Goal: Transaction & Acquisition: Book appointment/travel/reservation

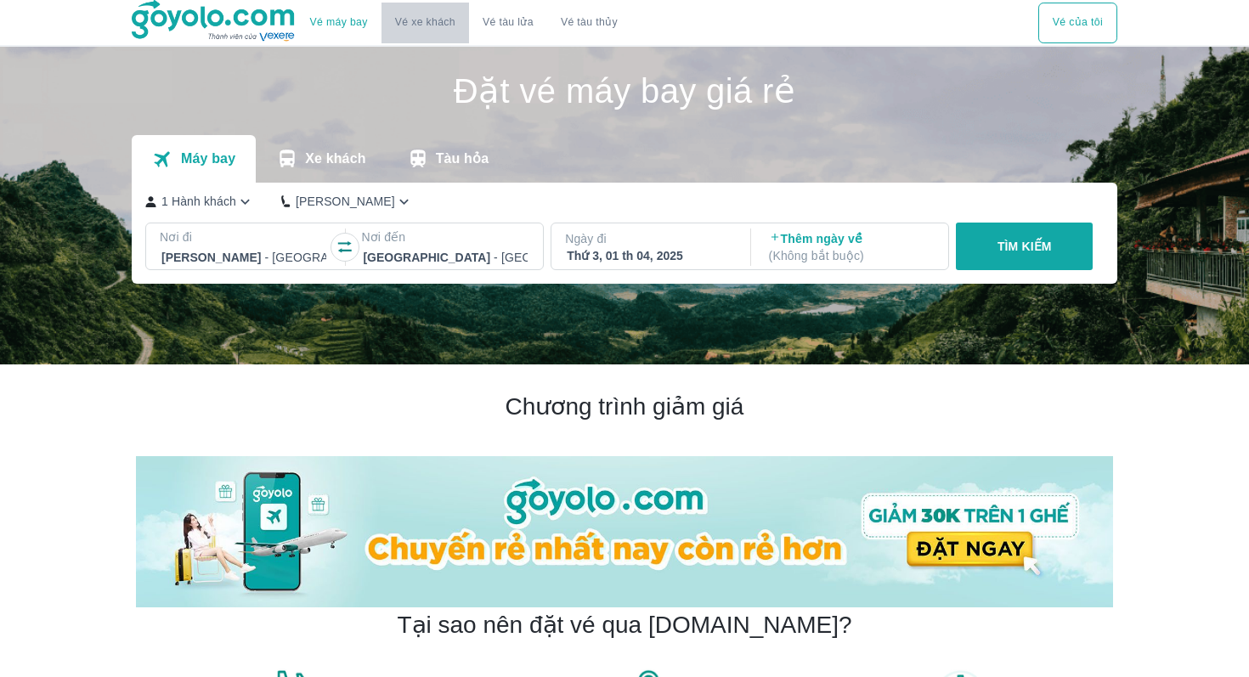
click at [427, 33] on button "Vé xe khách" at bounding box center [426, 23] width 88 height 41
click at [398, 20] on link "Vé xe khách" at bounding box center [425, 22] width 60 height 13
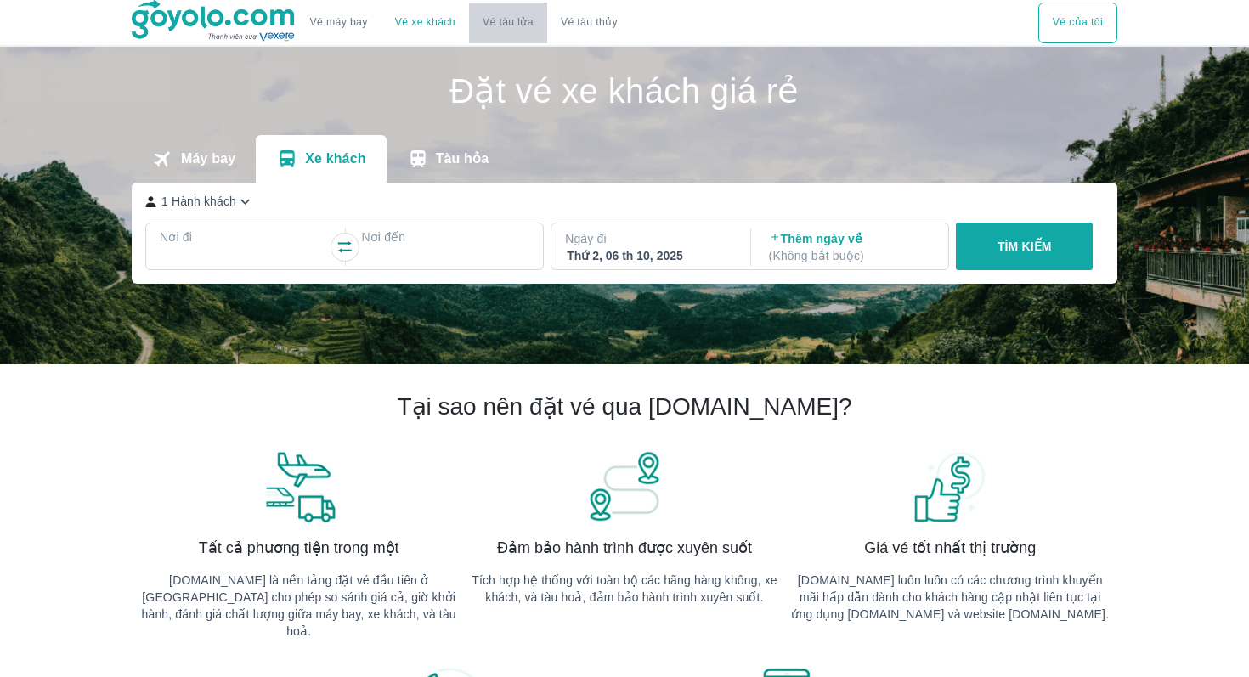
click at [518, 22] on link "Vé tàu lửa" at bounding box center [508, 23] width 78 height 41
click at [605, 26] on button "Vé tàu thủy" at bounding box center [589, 23] width 84 height 41
click at [285, 254] on div at bounding box center [243, 257] width 165 height 20
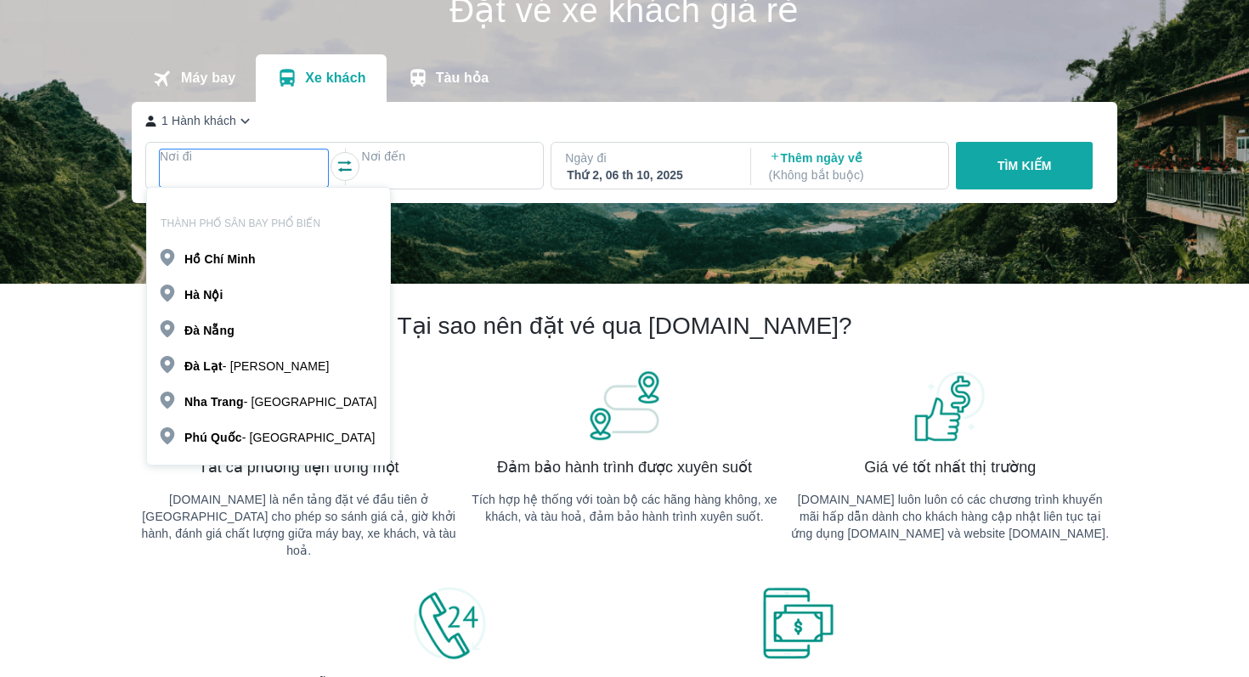
scroll to position [98, 0]
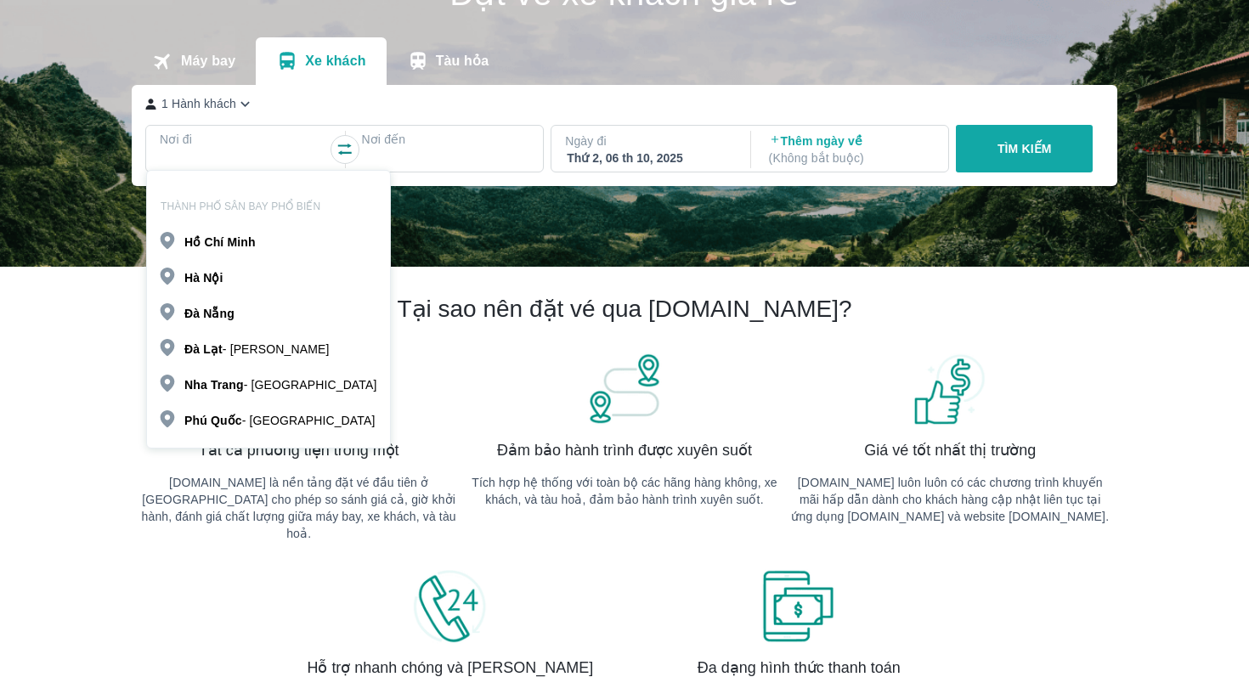
click at [278, 247] on div "[PERSON_NAME]" at bounding box center [268, 241] width 243 height 29
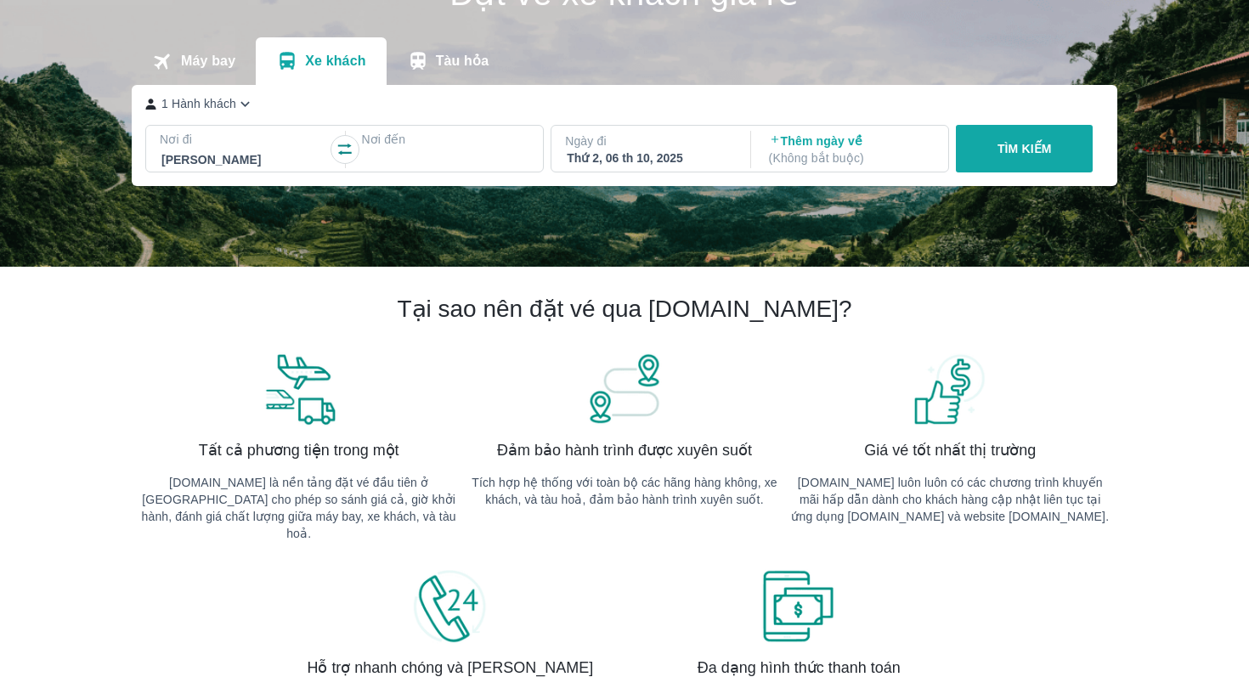
click at [391, 153] on div at bounding box center [445, 160] width 165 height 20
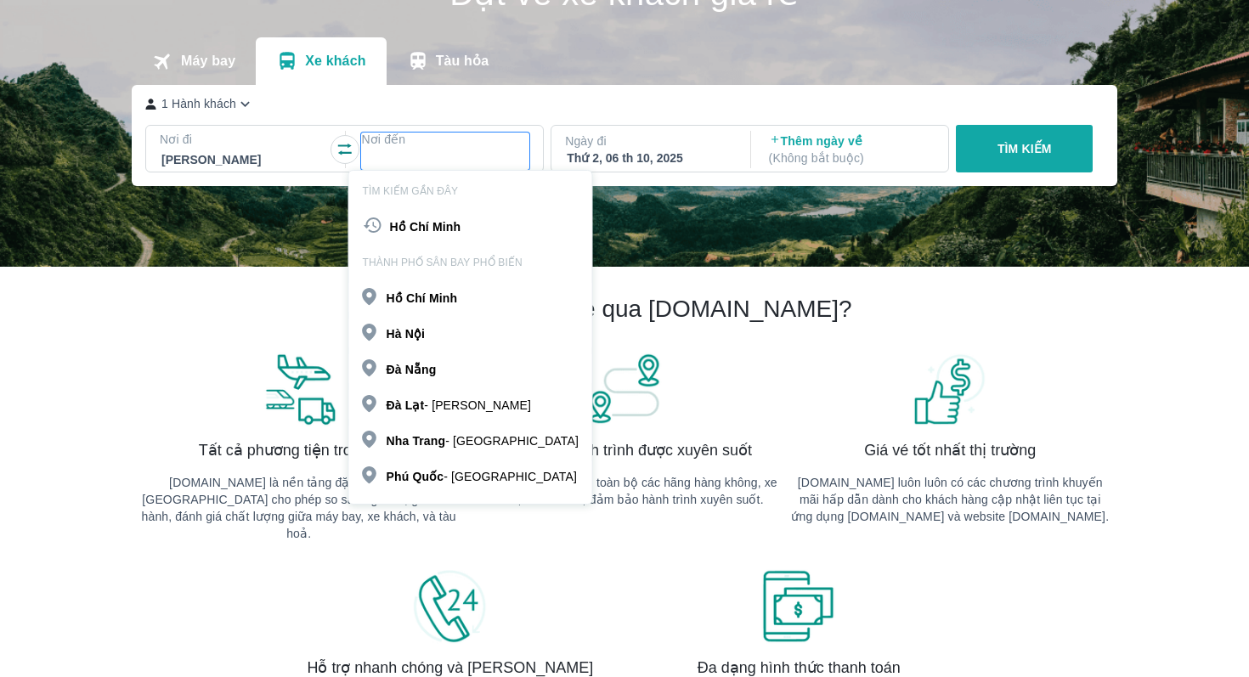
click at [385, 306] on div "[PERSON_NAME]" at bounding box center [419, 299] width 78 height 19
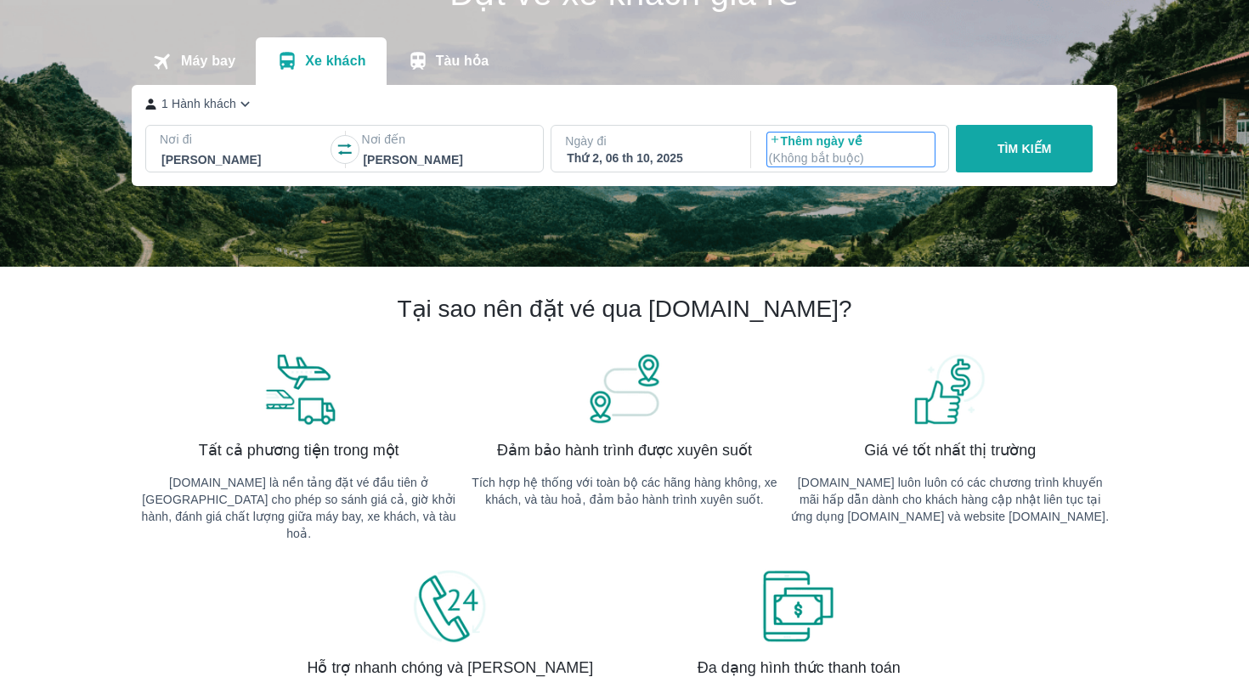
click at [839, 150] on p "( Không bắt buộc )" at bounding box center [851, 158] width 165 height 17
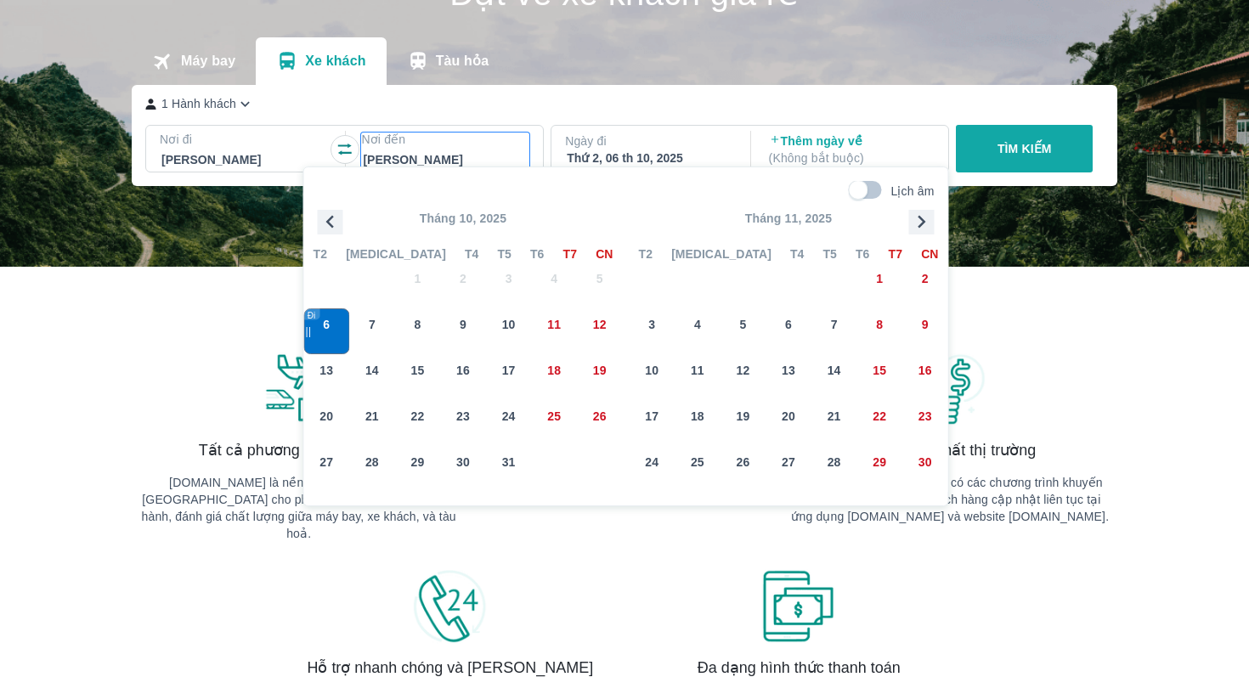
click at [473, 155] on div at bounding box center [445, 160] width 165 height 20
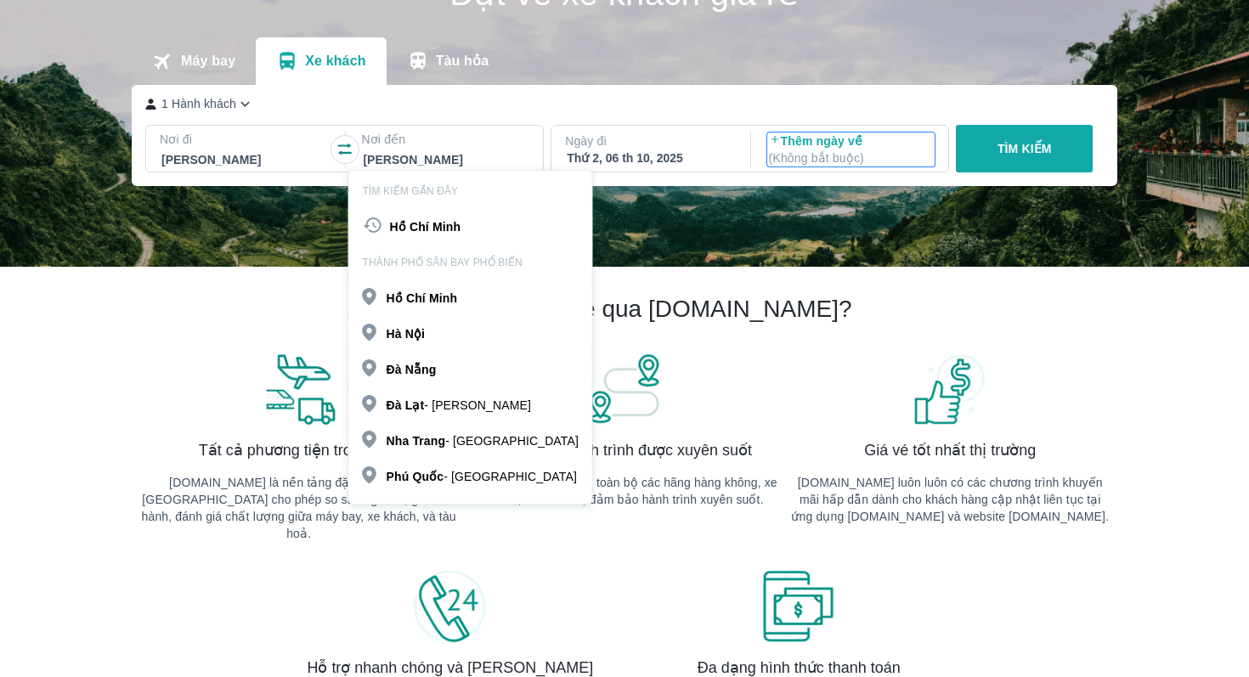
click at [853, 133] on p "Thêm ngày về ( Không bắt buộc )" at bounding box center [851, 150] width 165 height 34
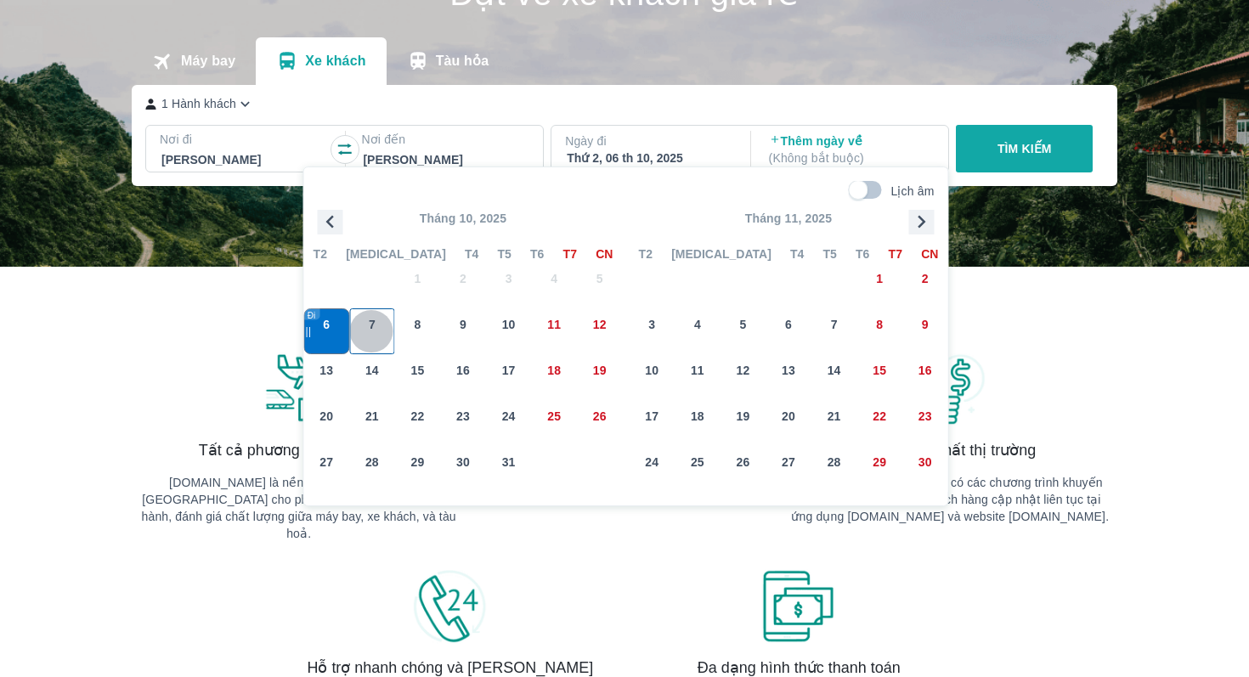
click at [386, 335] on div "7" at bounding box center [372, 331] width 44 height 44
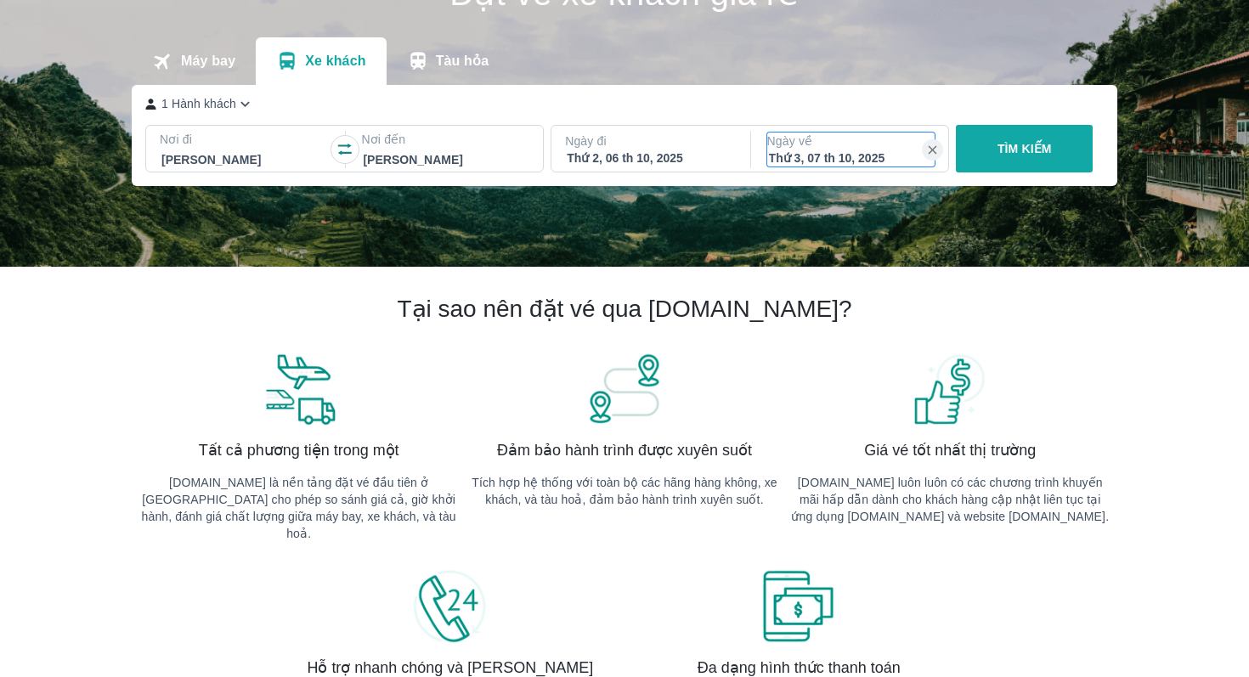
click at [874, 151] on div "Thứ 3, 07 th 10, 2025" at bounding box center [851, 158] width 165 height 17
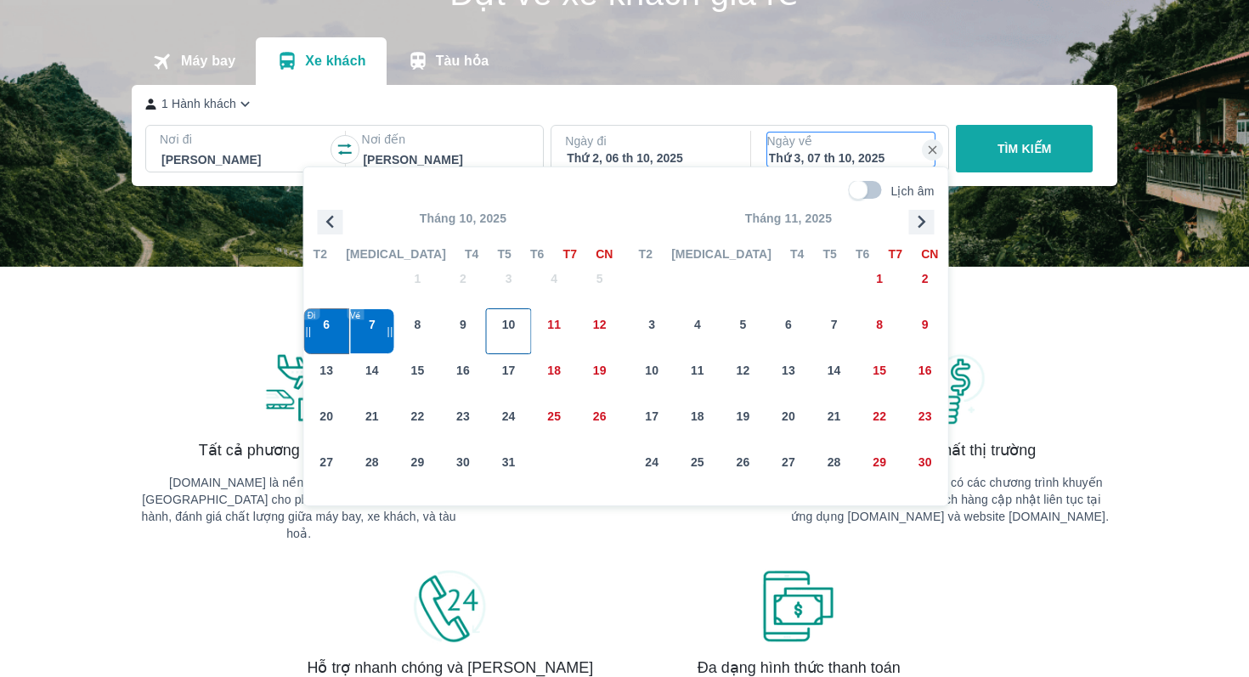
click at [504, 343] on div "10" at bounding box center [509, 331] width 44 height 44
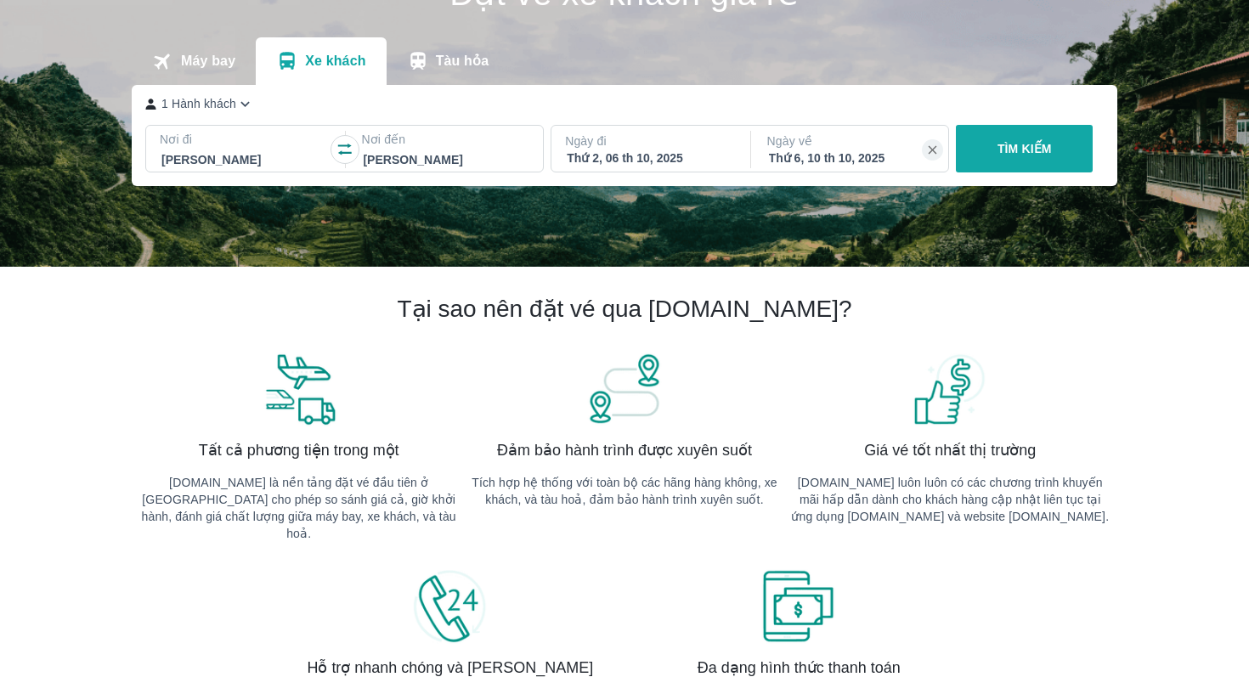
click at [858, 159] on div "Thứ 6, 10 th 10, 2025" at bounding box center [851, 158] width 165 height 17
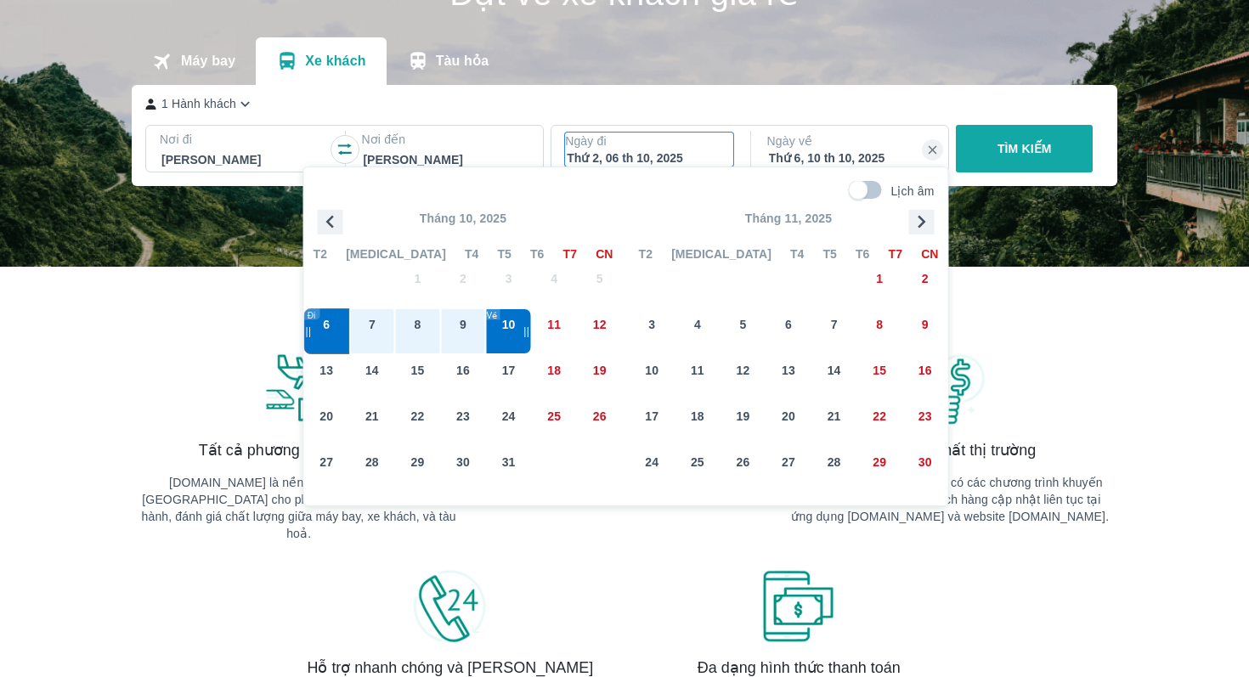
click at [682, 159] on div "Thứ 2, 06 th 10, 2025" at bounding box center [649, 158] width 165 height 17
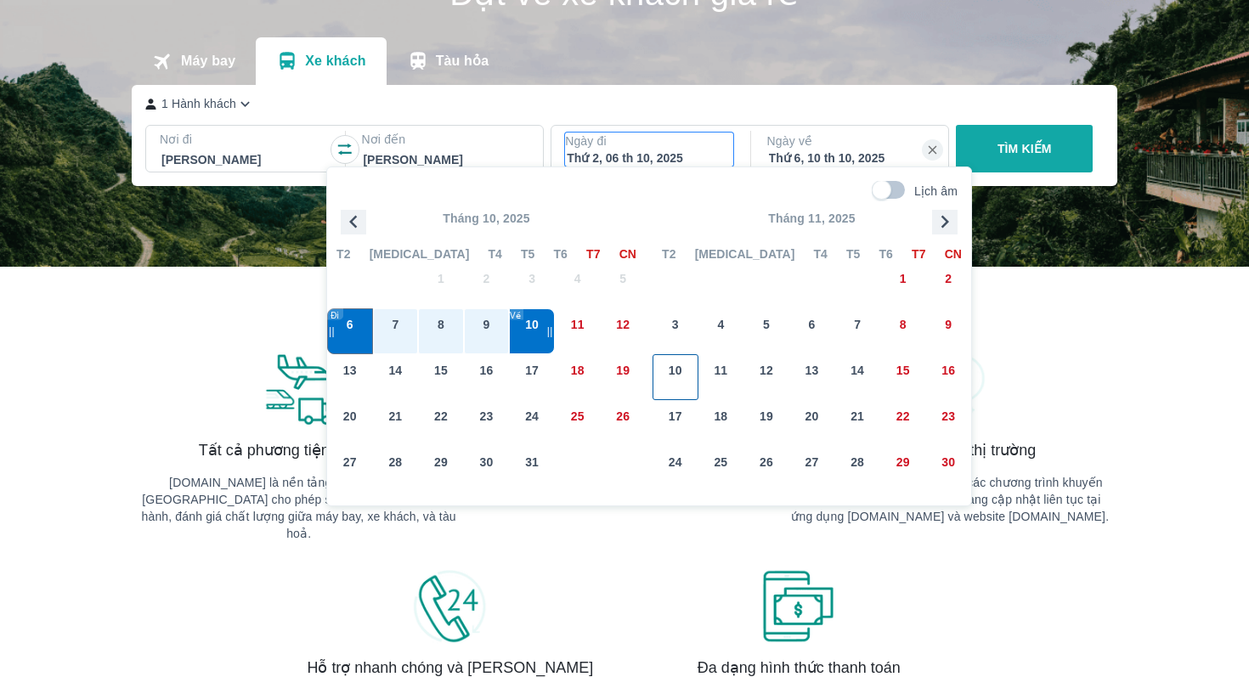
click at [677, 355] on div "10" at bounding box center [676, 377] width 44 height 44
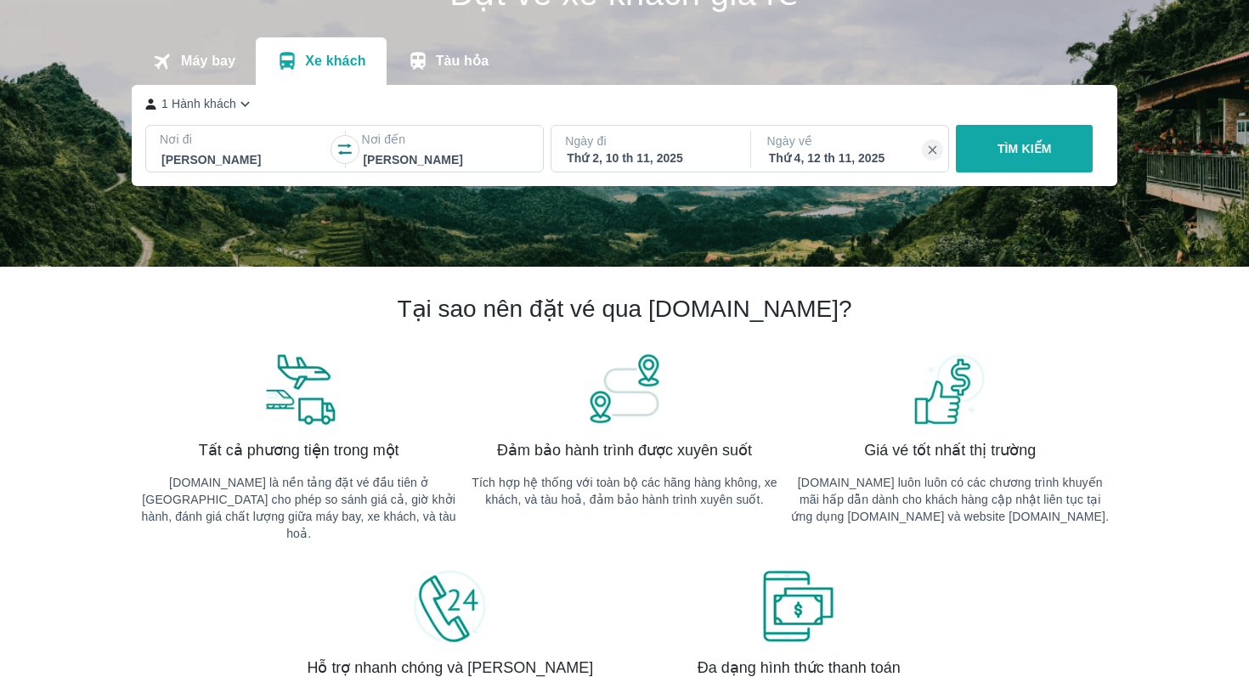
click at [881, 110] on div "1 Hành khách" at bounding box center [620, 104] width 950 height 18
click at [856, 144] on p "Ngày về" at bounding box center [852, 141] width 168 height 17
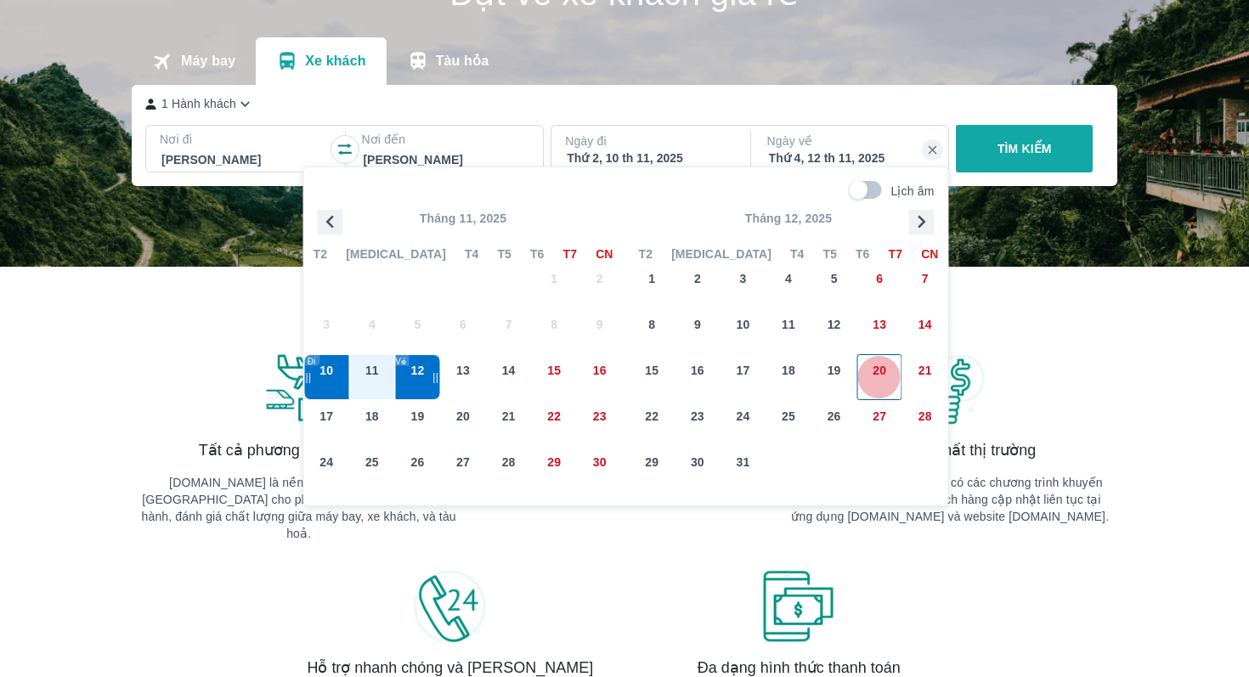
click at [874, 392] on div "20" at bounding box center [880, 377] width 44 height 44
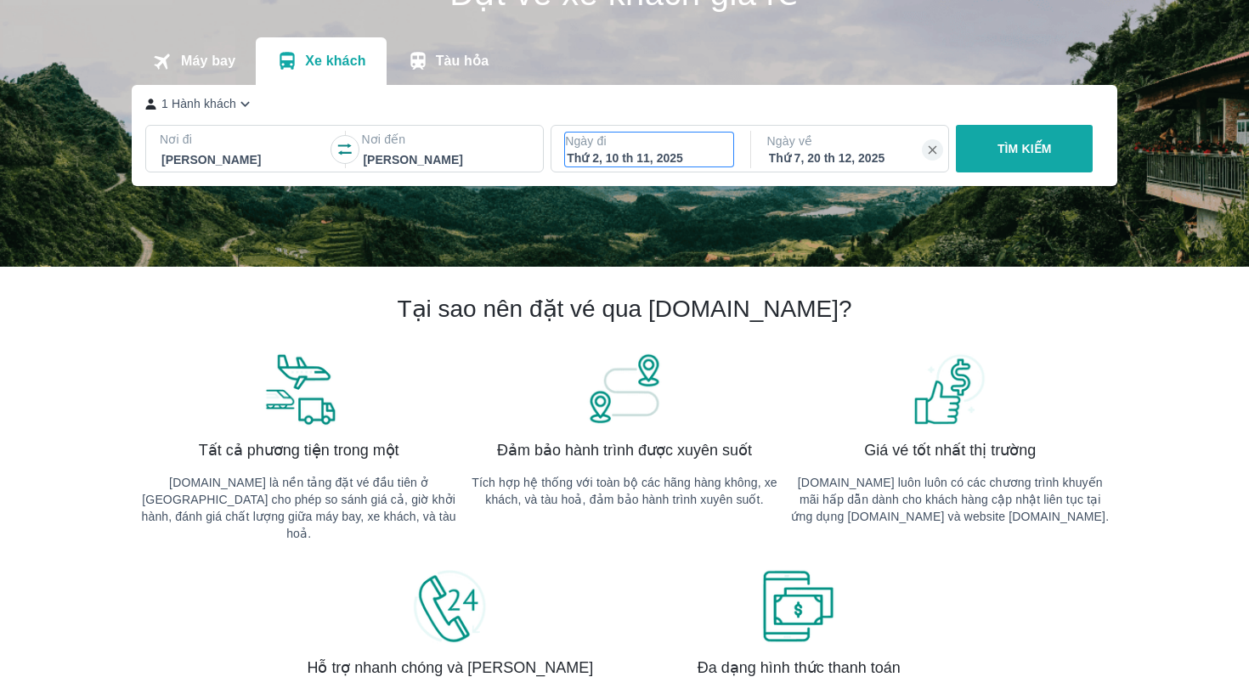
click at [683, 153] on div "Thứ 2, 10 th 11, 2025" at bounding box center [649, 158] width 165 height 17
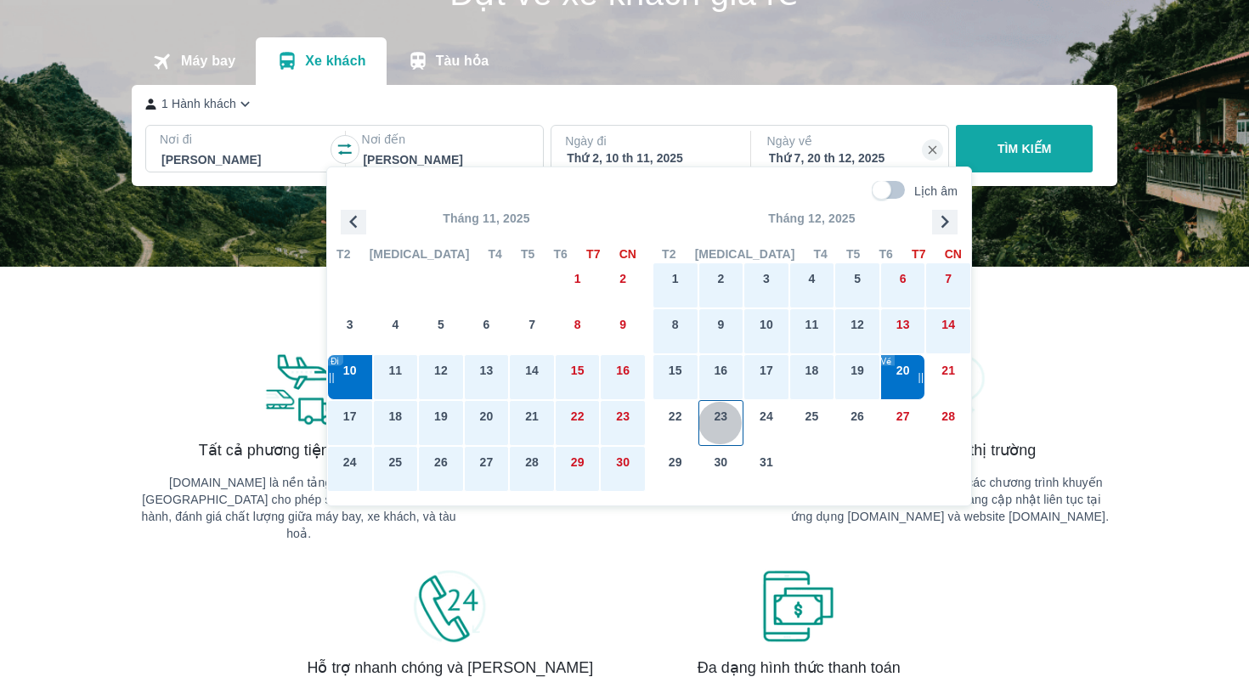
click at [739, 416] on div "23" at bounding box center [722, 423] width 44 height 44
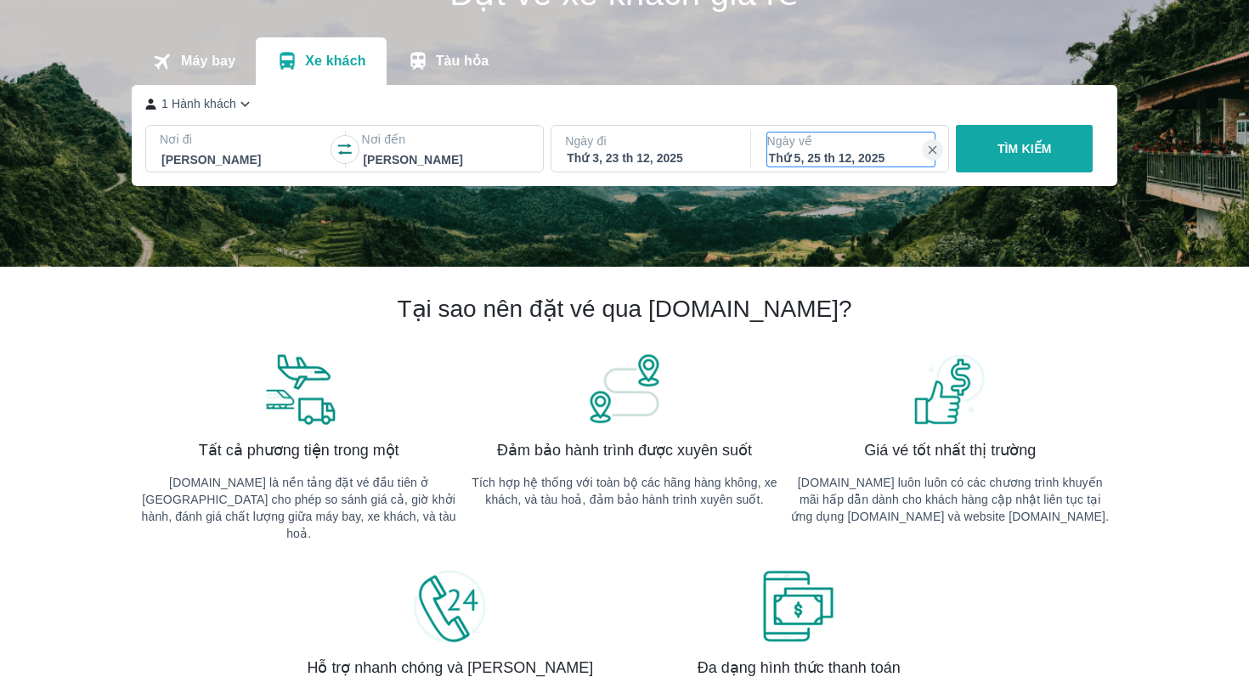
click at [791, 145] on p "Ngày về" at bounding box center [852, 141] width 168 height 17
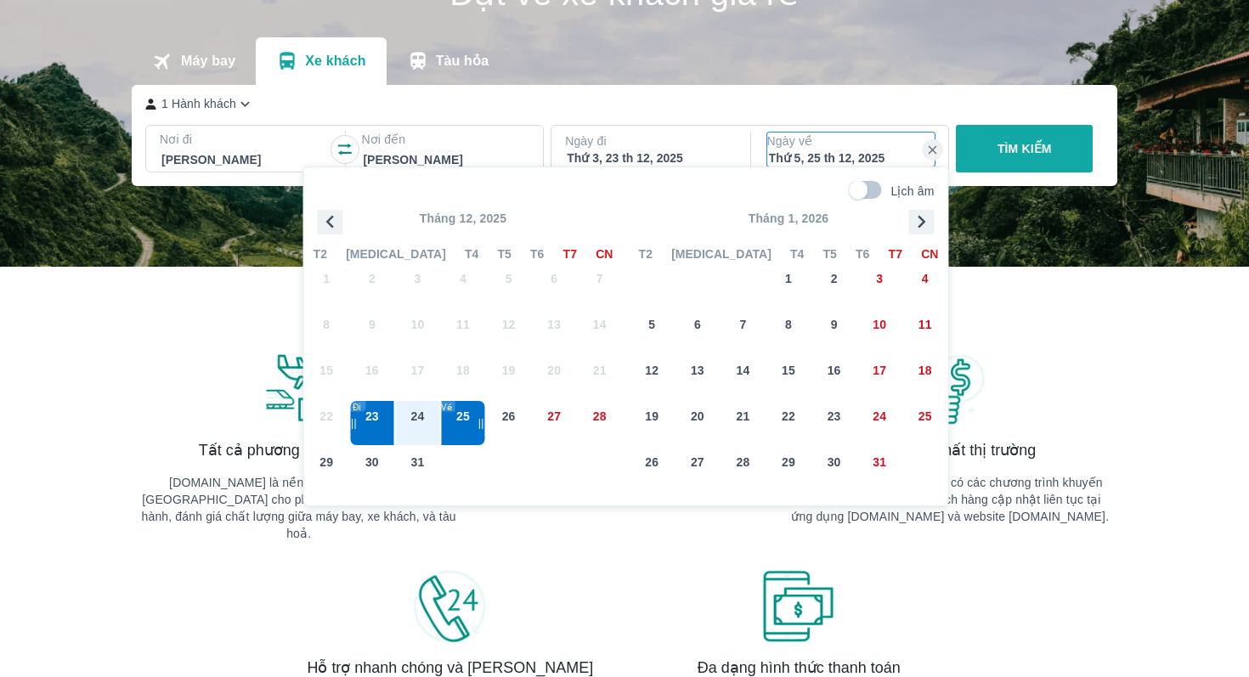
click at [591, 103] on div "1 Hành khách" at bounding box center [620, 104] width 950 height 18
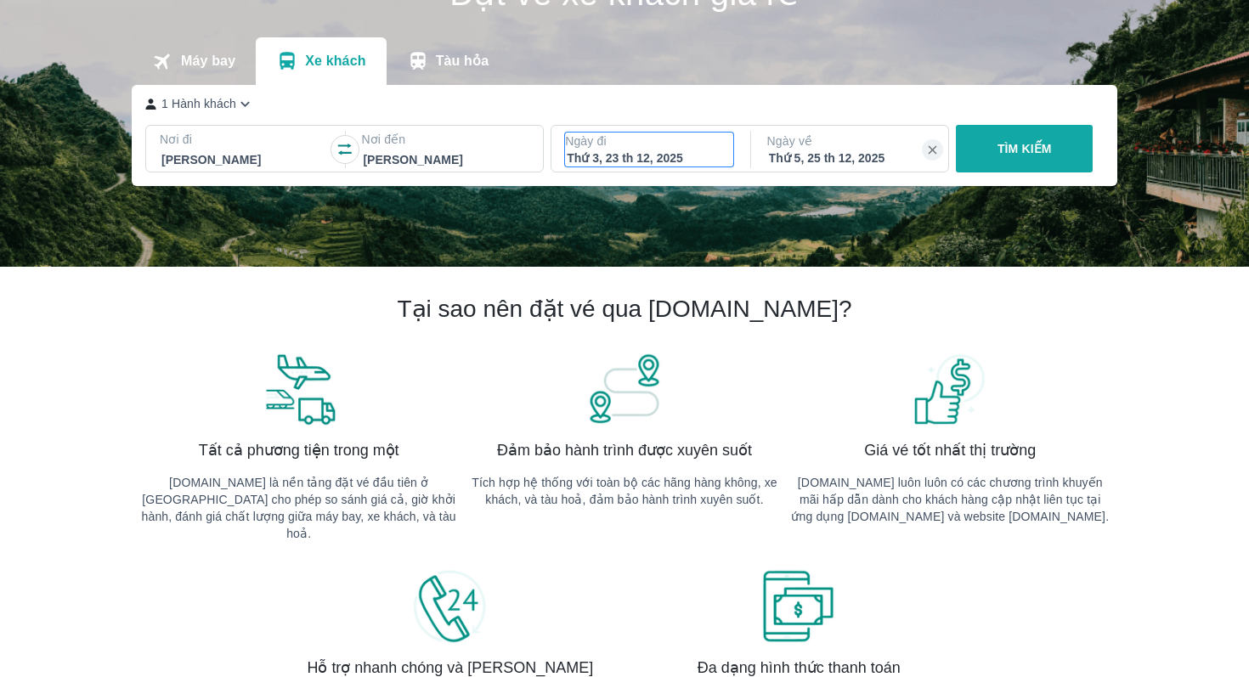
click at [590, 161] on div "Thứ 3, 23 th 12, 2025" at bounding box center [649, 158] width 165 height 17
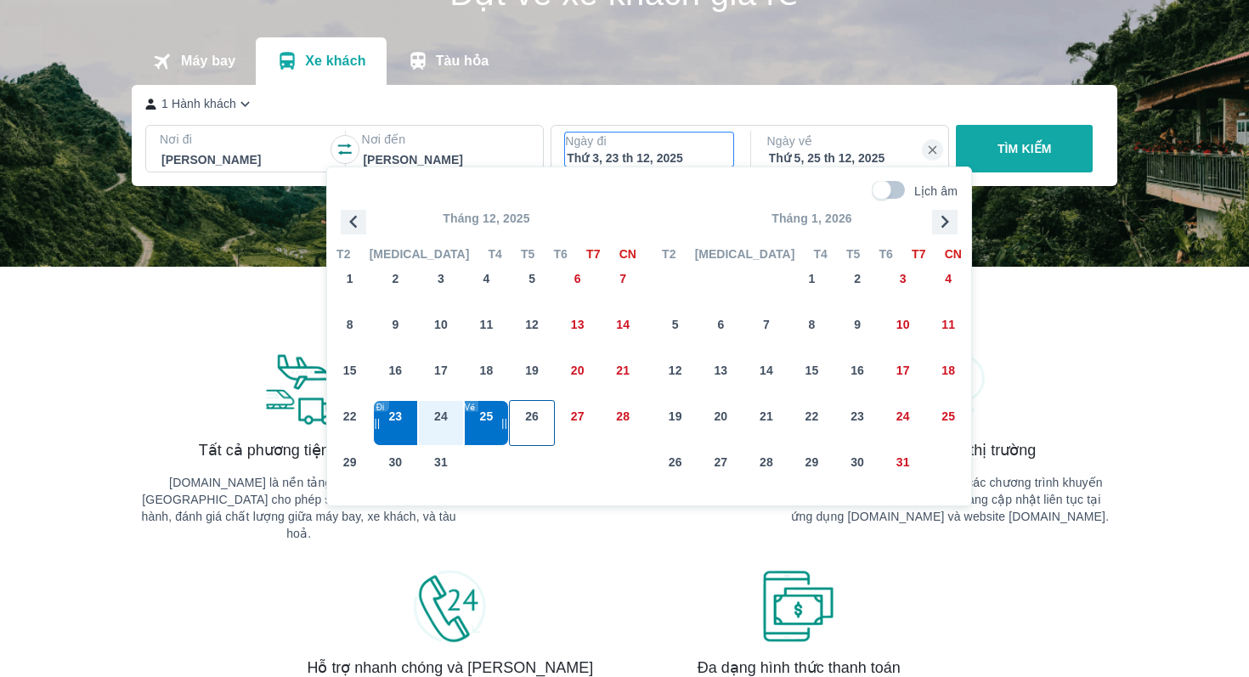
click at [545, 418] on div "26" at bounding box center [532, 423] width 44 height 44
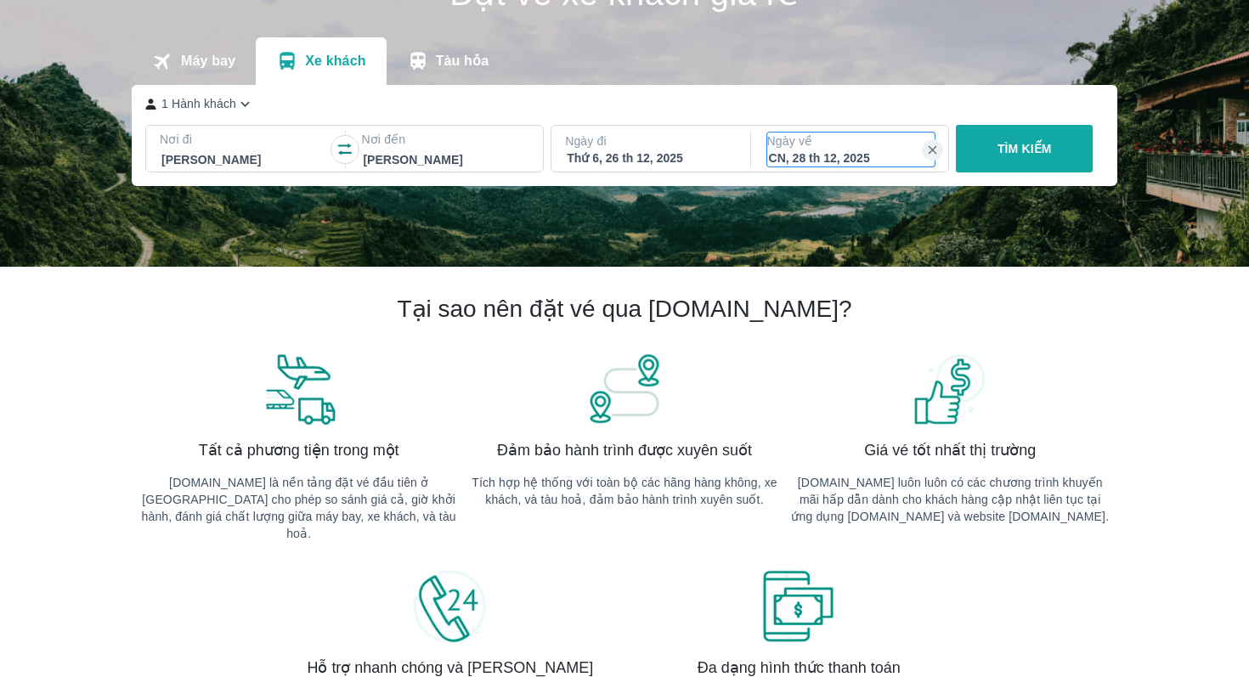
click at [796, 152] on div "CN, 28 th 12, 2025" at bounding box center [851, 158] width 165 height 17
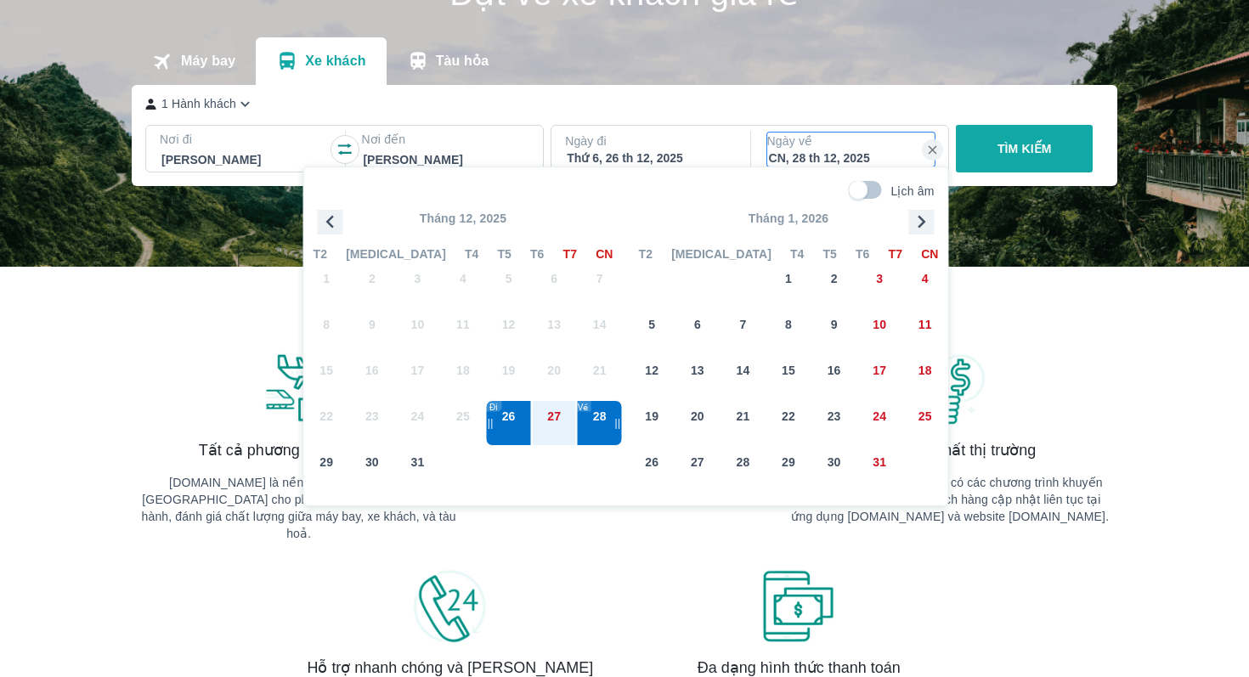
click at [416, 283] on span "3" at bounding box center [418, 286] width 46 height 46
drag, startPoint x: 618, startPoint y: 434, endPoint x: 650, endPoint y: 432, distance: 32.4
click at [652, 432] on div "Tháng 12, 2025 T2 [MEDICAL_DATA] T4 T5 T6 T7 CN Tháng [DATE] T T T T T T C 1 2 …" at bounding box center [626, 351] width 644 height 282
click at [620, 424] on div "||" at bounding box center [618, 423] width 6 height 14
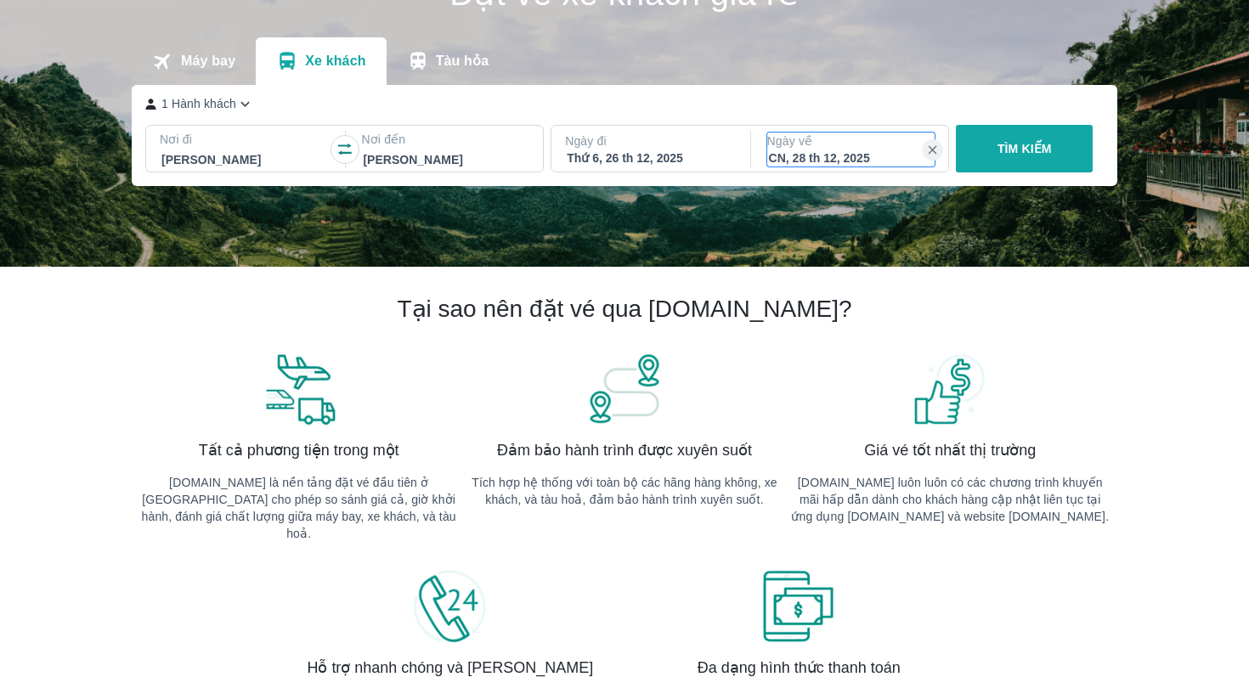
click at [877, 160] on div "CN, 28 th 12, 2025" at bounding box center [851, 158] width 165 height 17
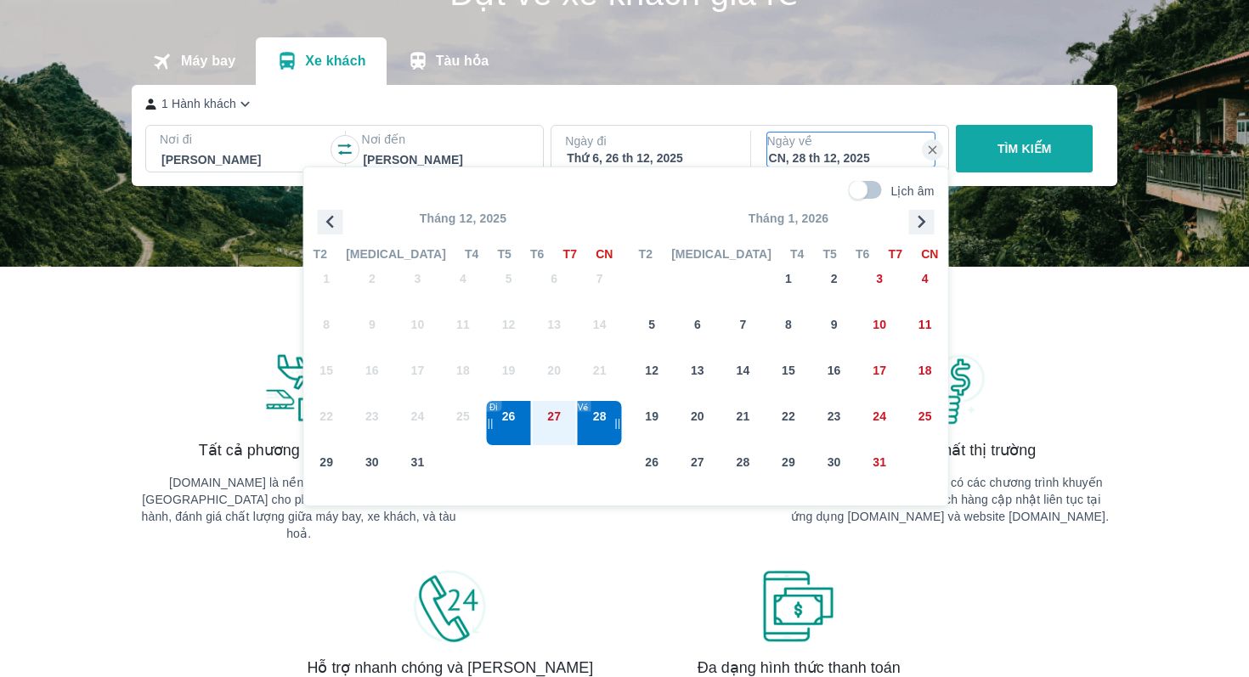
click at [619, 423] on div "||" at bounding box center [618, 423] width 6 height 14
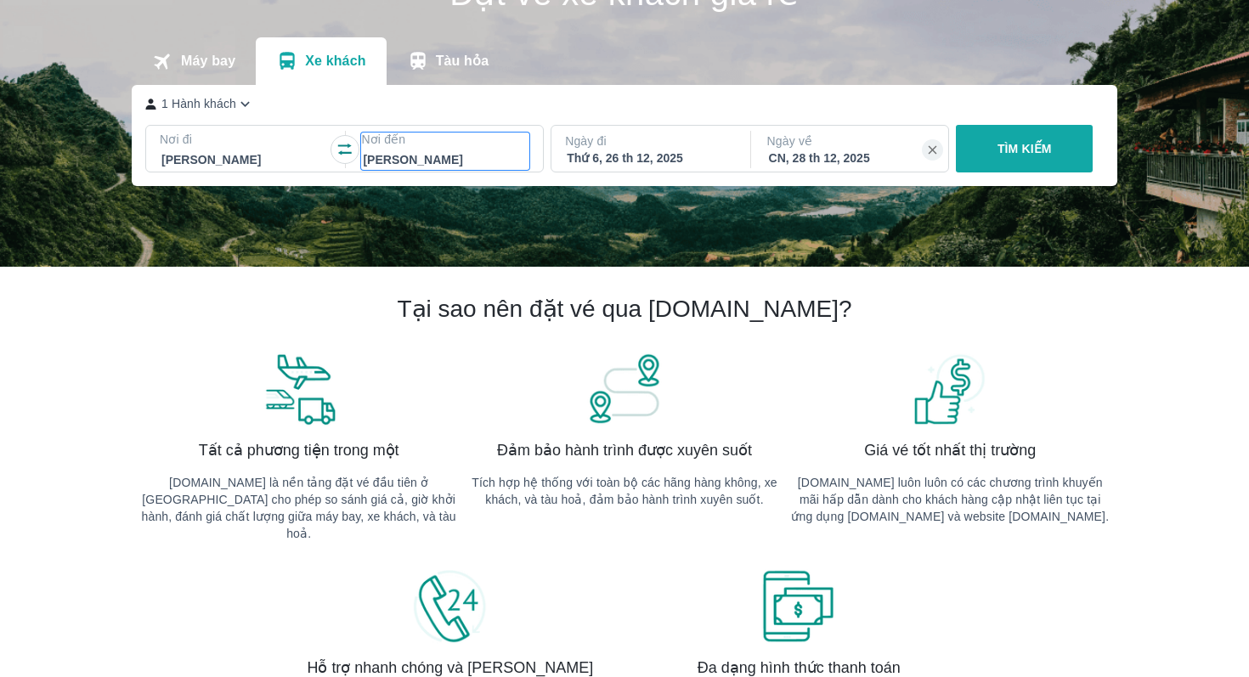
click at [401, 141] on p "Nơi đến" at bounding box center [445, 139] width 168 height 17
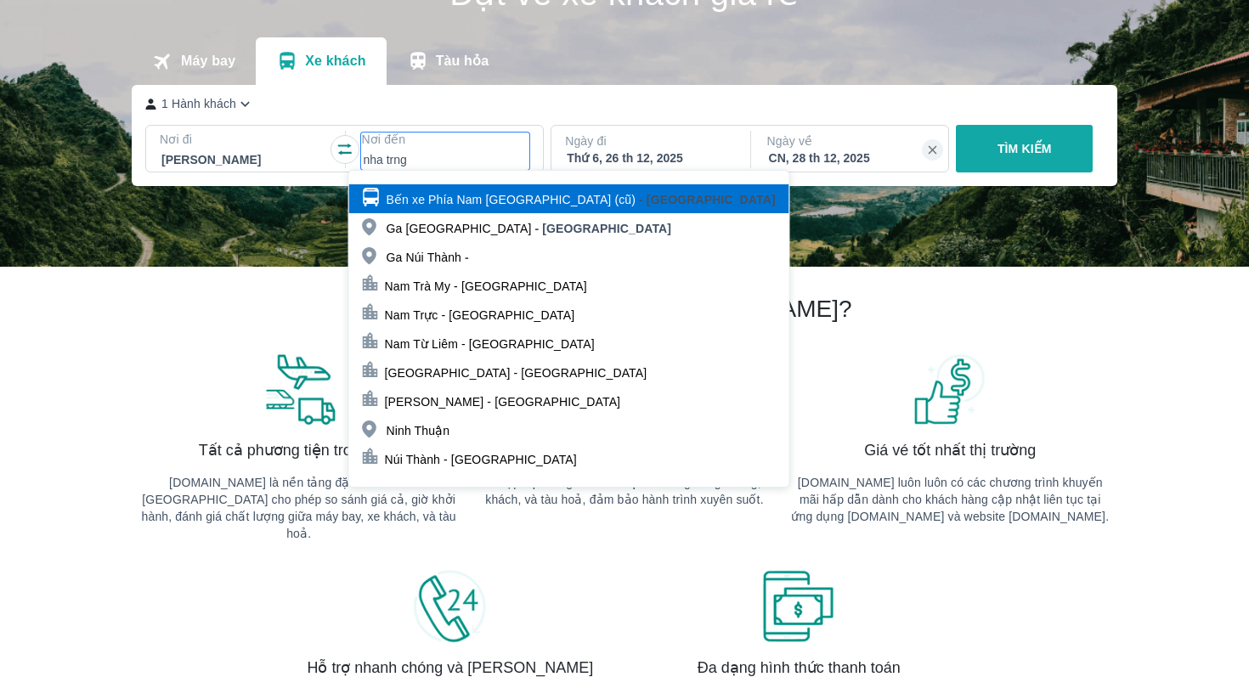
type input "nha trng"
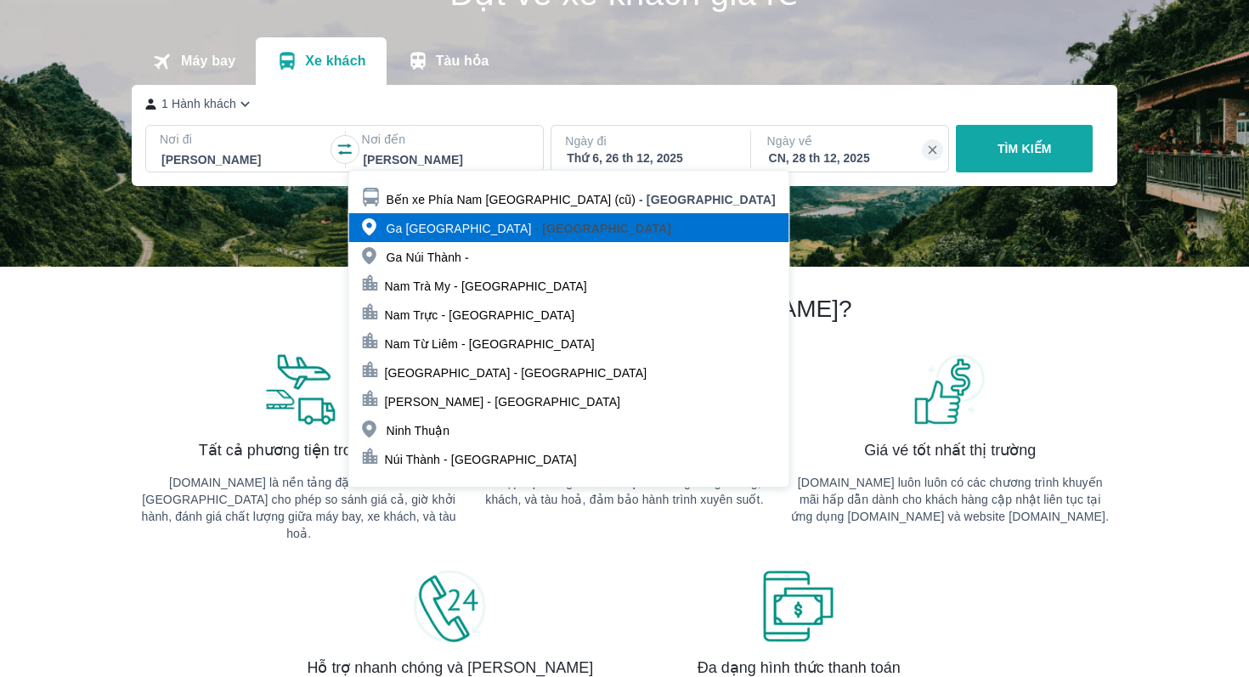
drag, startPoint x: 384, startPoint y: 210, endPoint x: 381, endPoint y: 225, distance: 15.7
click at [381, 225] on div "Ga [GEOGRAPHIC_DATA] - [GEOGRAPHIC_DATA]" at bounding box center [526, 229] width 292 height 19
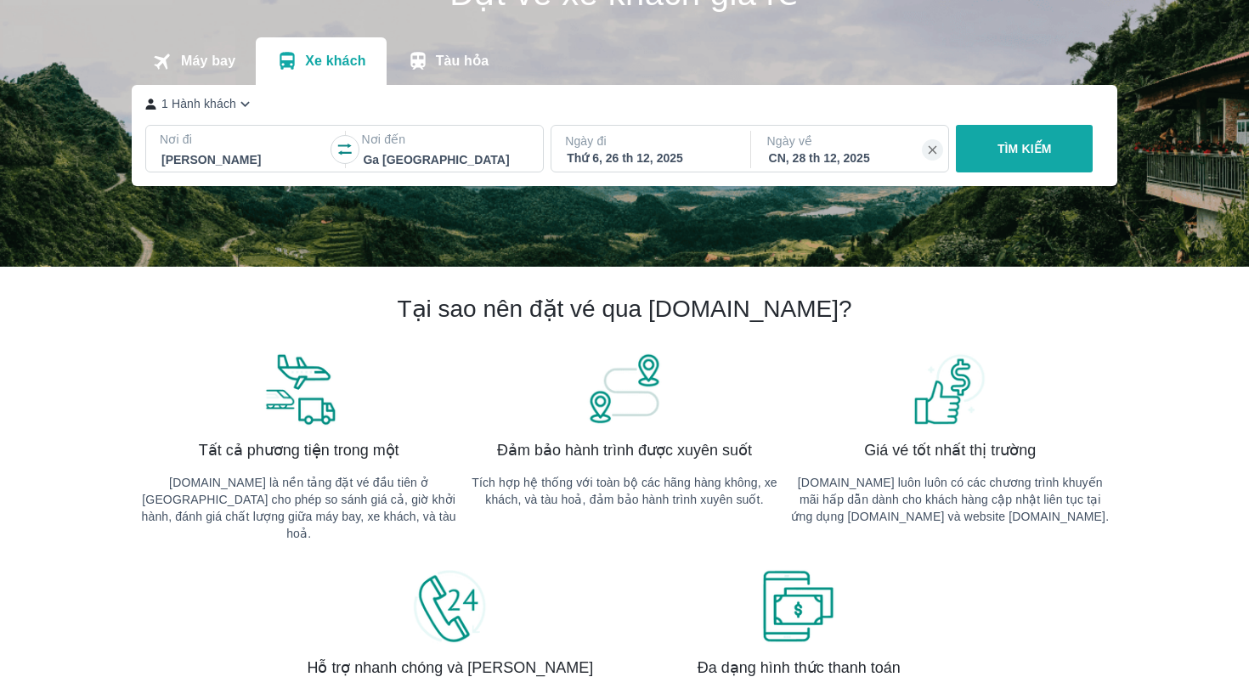
click at [1049, 126] on button "TÌM KIẾM" at bounding box center [1024, 149] width 137 height 48
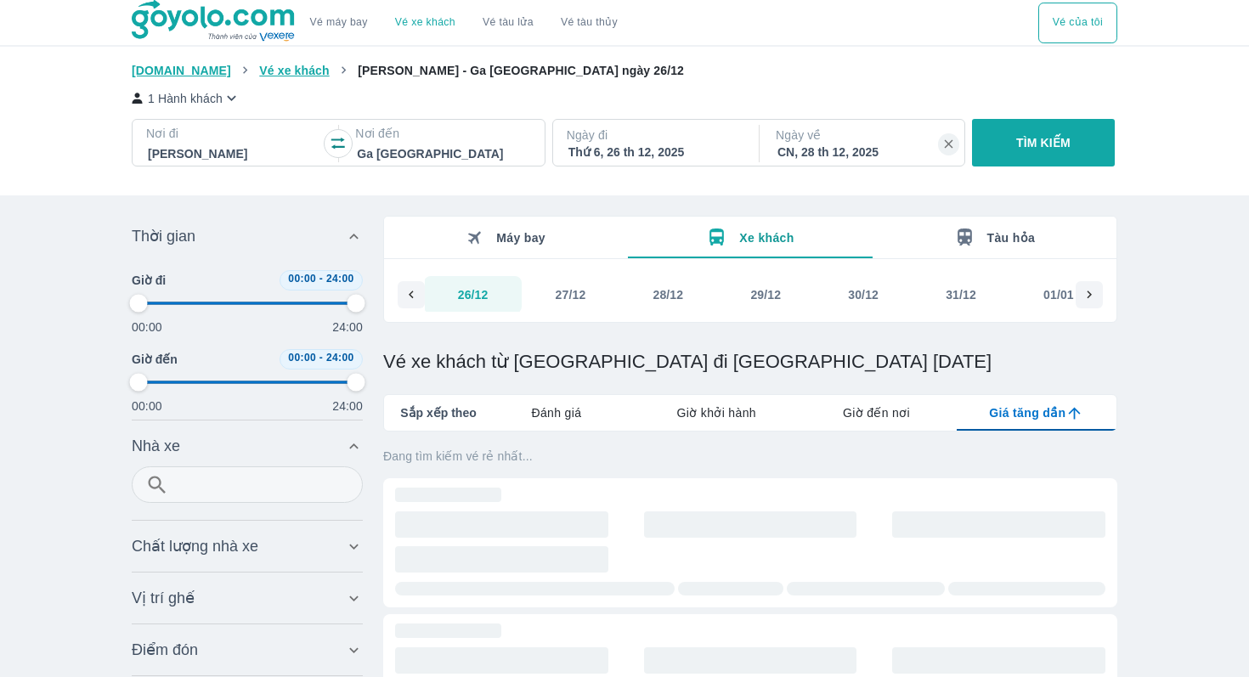
type input "97.9166666666667"
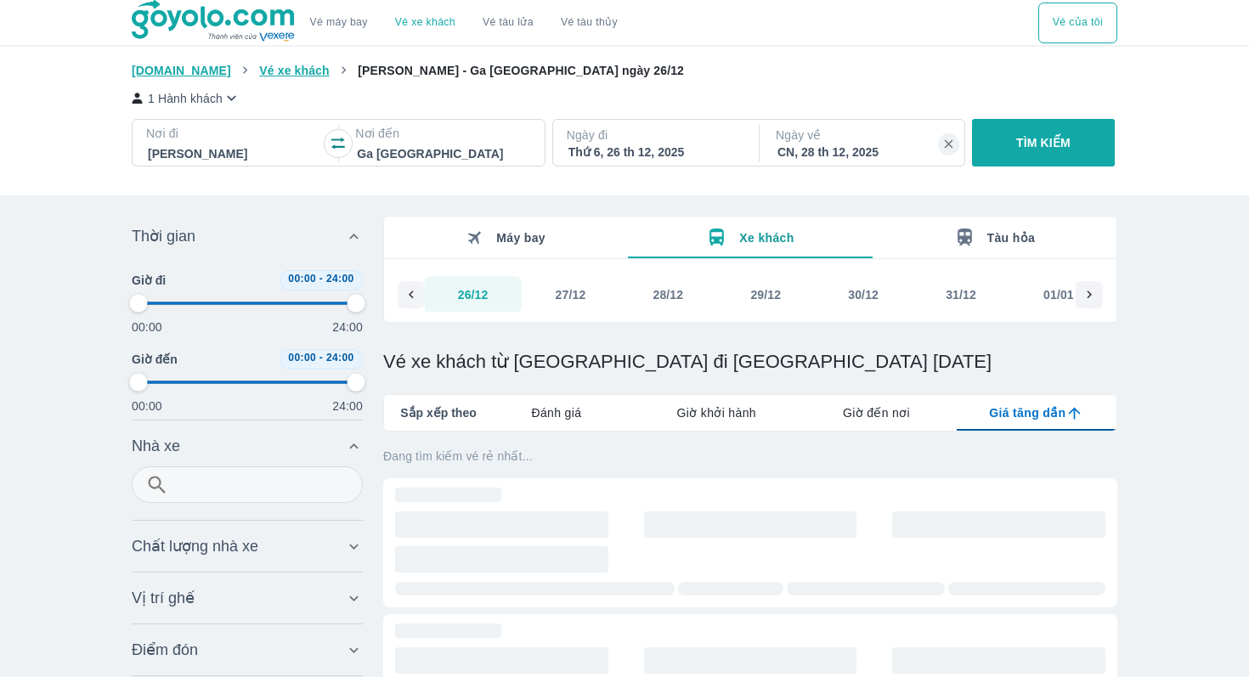
type input "97.9166666666667"
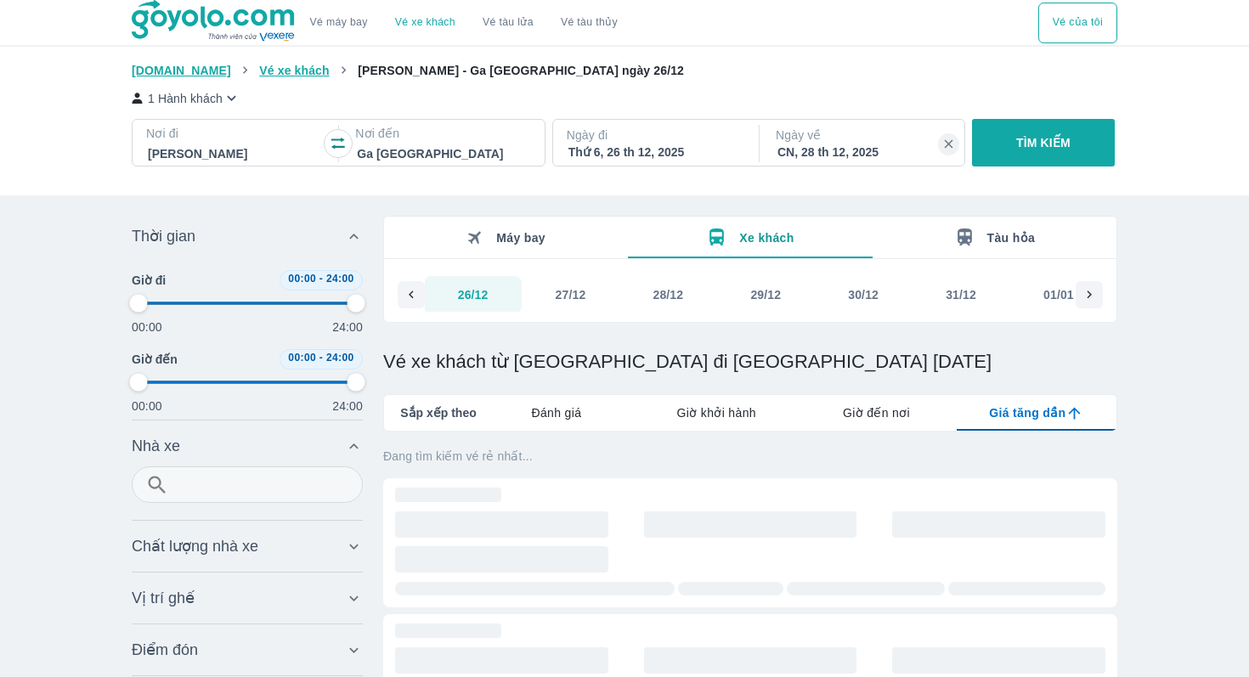
type input "97.9166666666667"
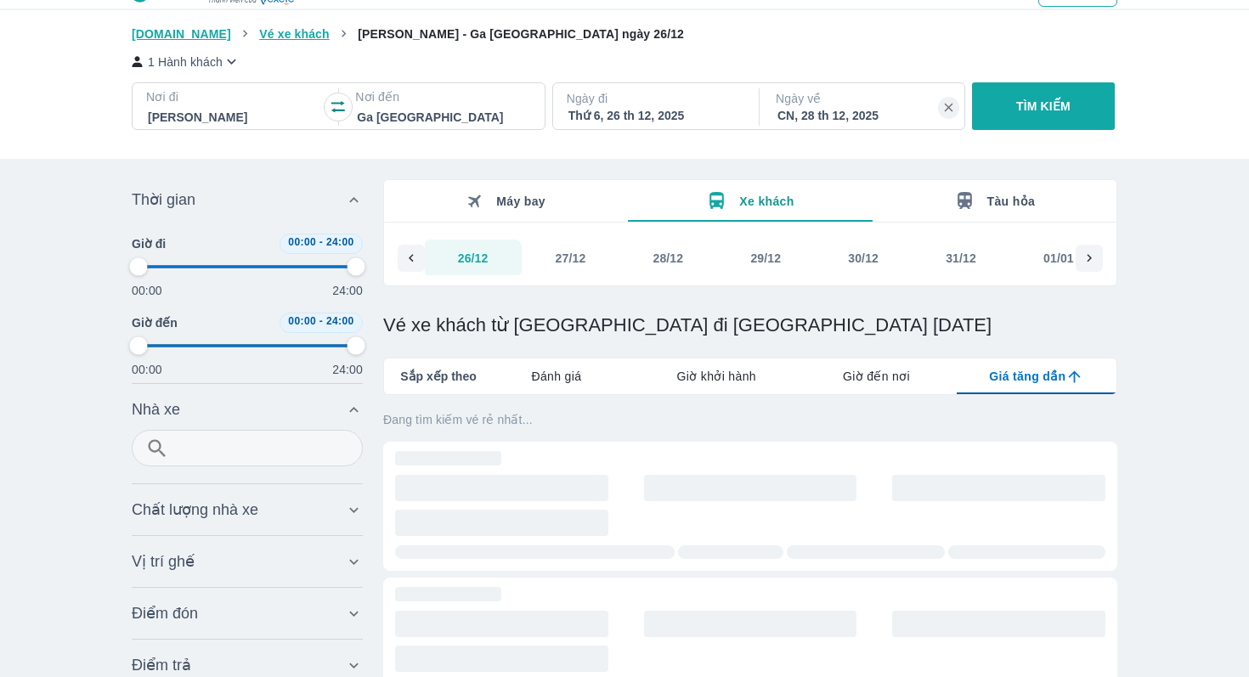
type input "97.9166666666667"
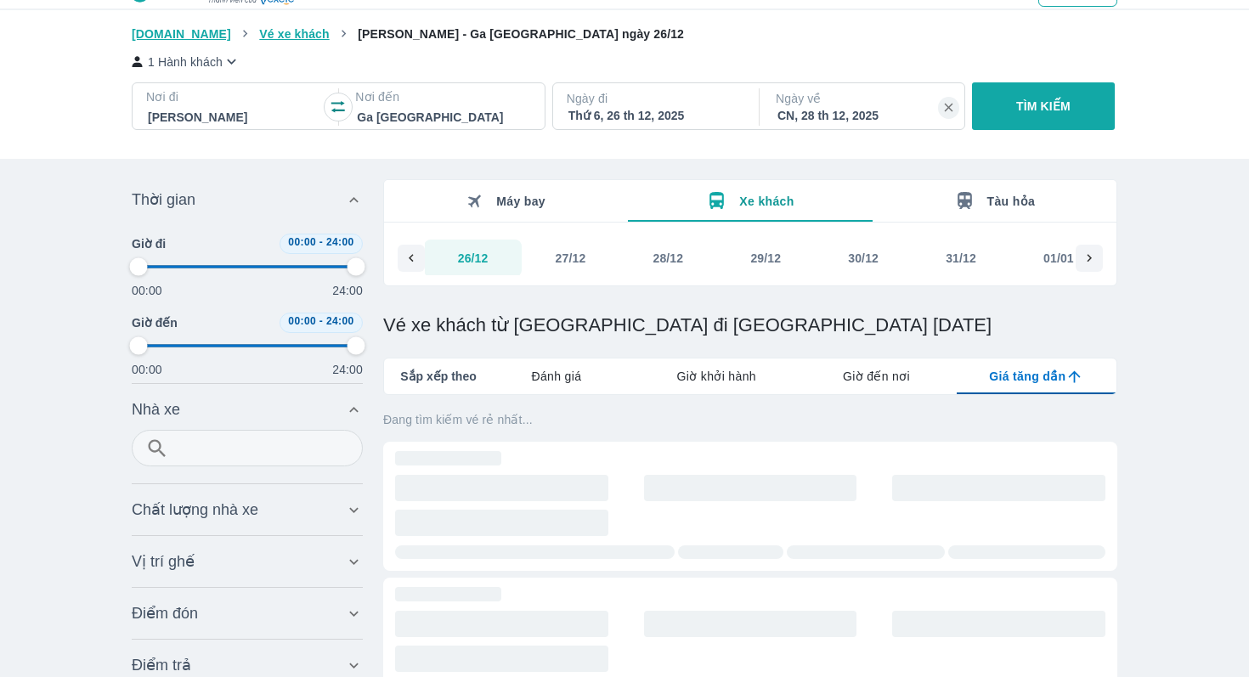
type input "97.9166666666667"
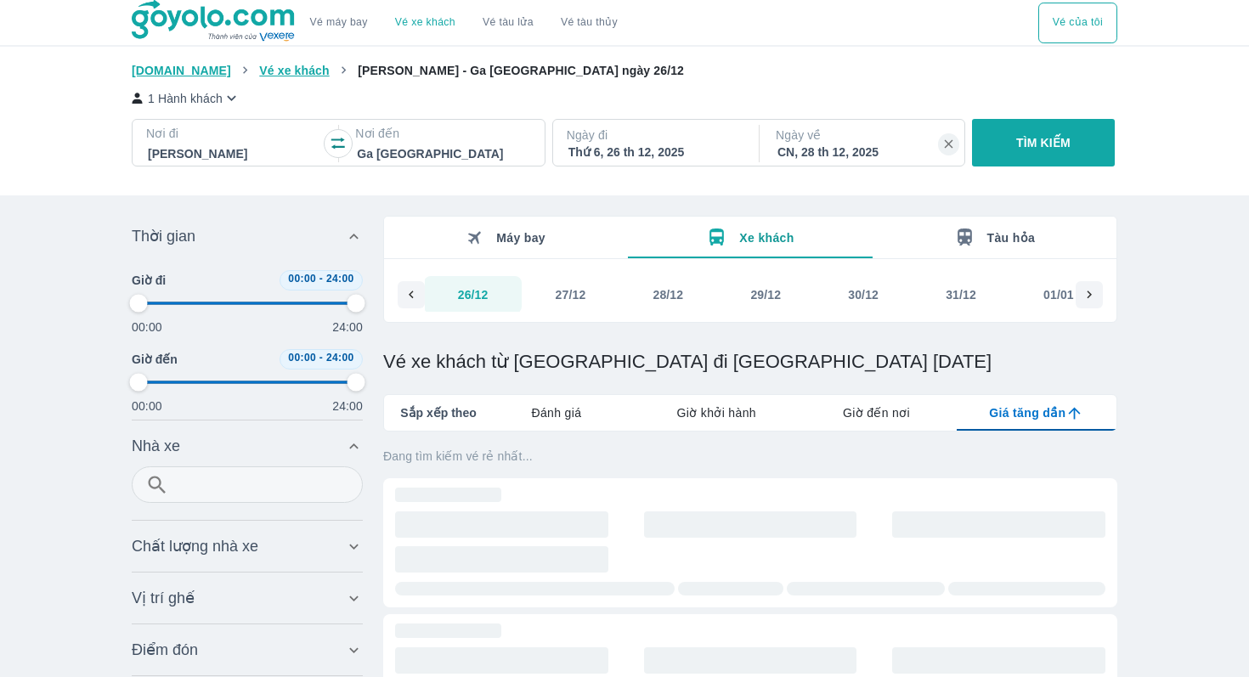
type input "97.9166666666667"
